Goal: Find specific page/section: Find specific page/section

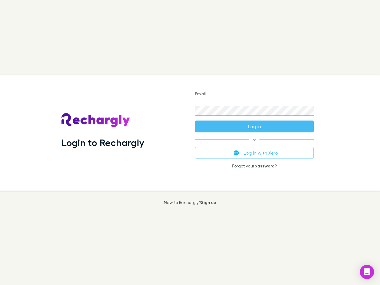
click at [190, 142] on div "Login to Rechargly" at bounding box center [123, 132] width 133 height 115
click at [254, 94] on input "Email" at bounding box center [254, 94] width 119 height 9
click at [254, 126] on button "Log in" at bounding box center [254, 126] width 119 height 12
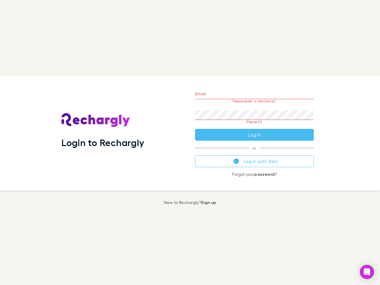
click at [254, 153] on div "Email Please enter a valid email. Password Please fill Log in or Log in with Xe…" at bounding box center [254, 132] width 128 height 115
click at [367, 272] on icon "Open Intercom Messenger" at bounding box center [367, 271] width 6 height 7
